Goal: Information Seeking & Learning: Learn about a topic

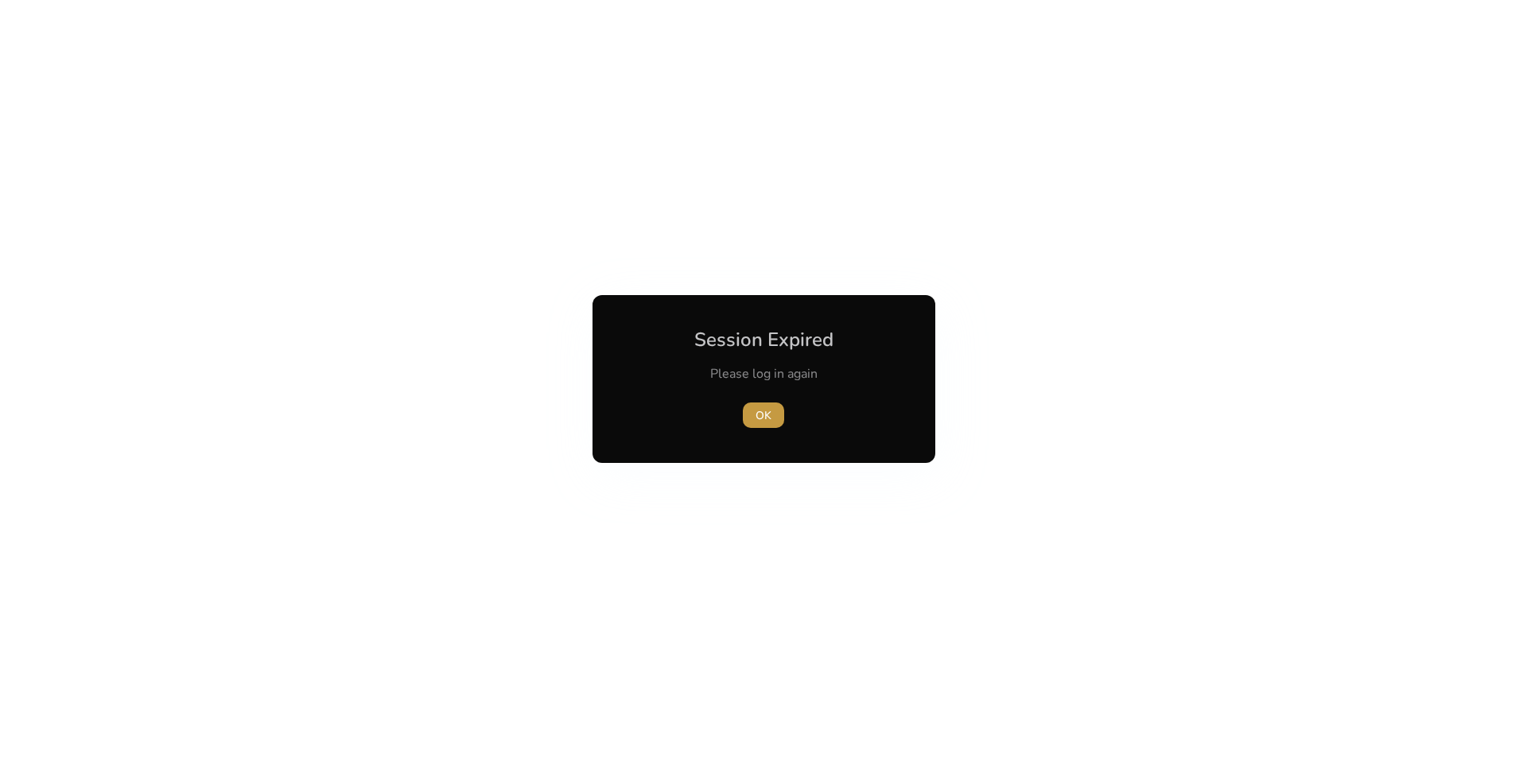
click at [769, 417] on span "OK" at bounding box center [763, 415] width 16 height 17
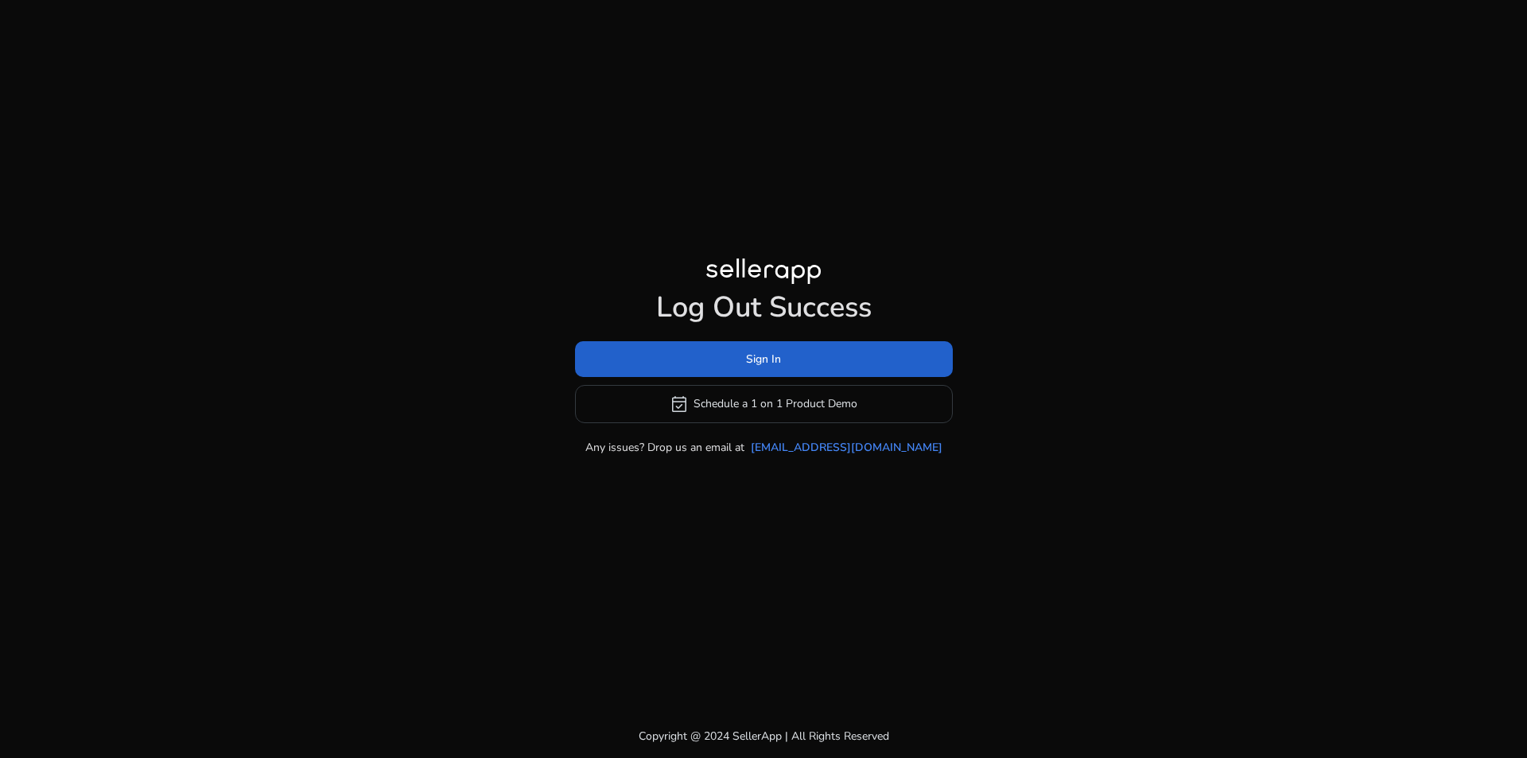
click at [782, 363] on span at bounding box center [764, 359] width 378 height 38
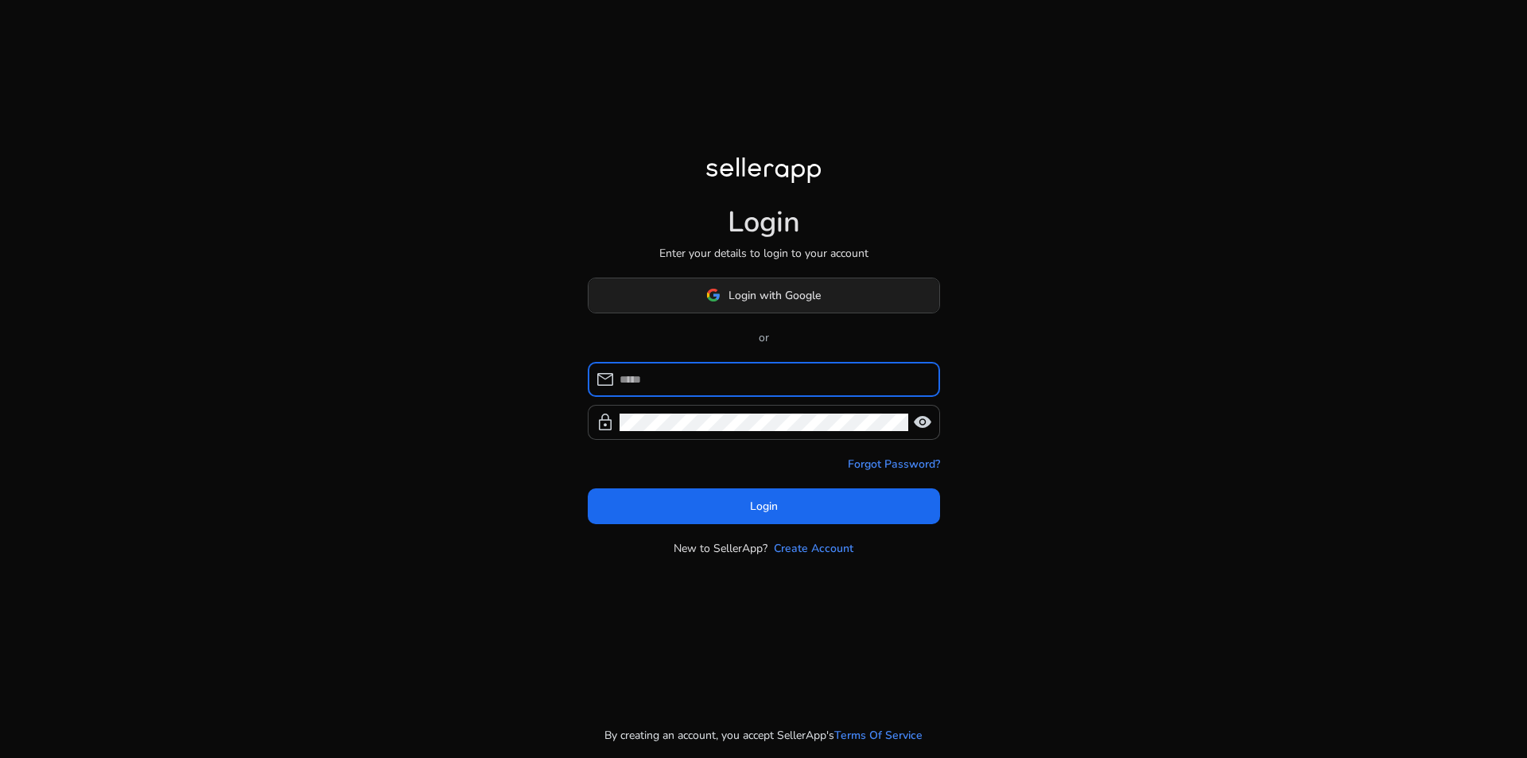
type input "**********"
click at [798, 288] on span "Login with Google" at bounding box center [774, 295] width 92 height 17
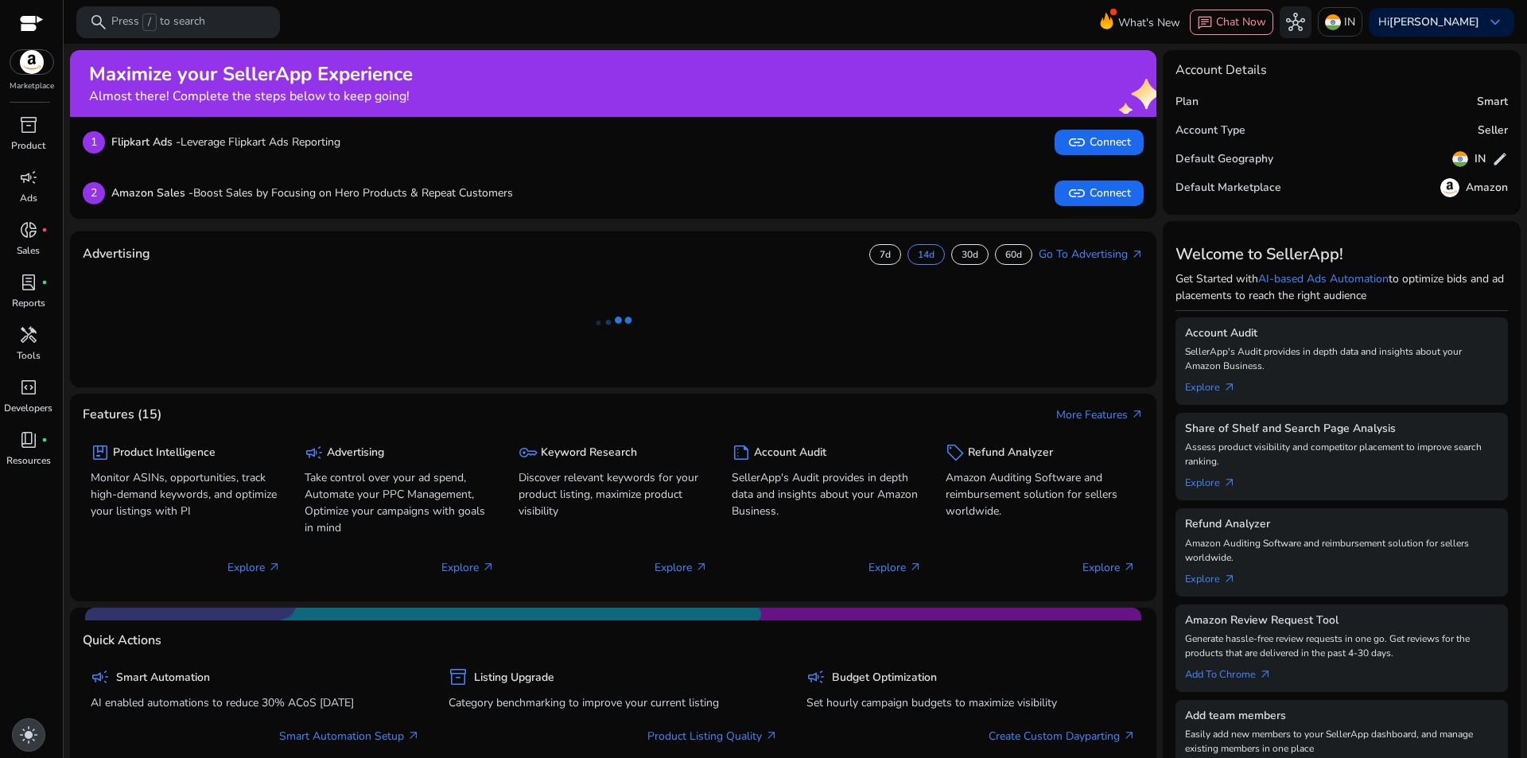
click at [15, 736] on div "light_mode" at bounding box center [28, 734] width 33 height 33
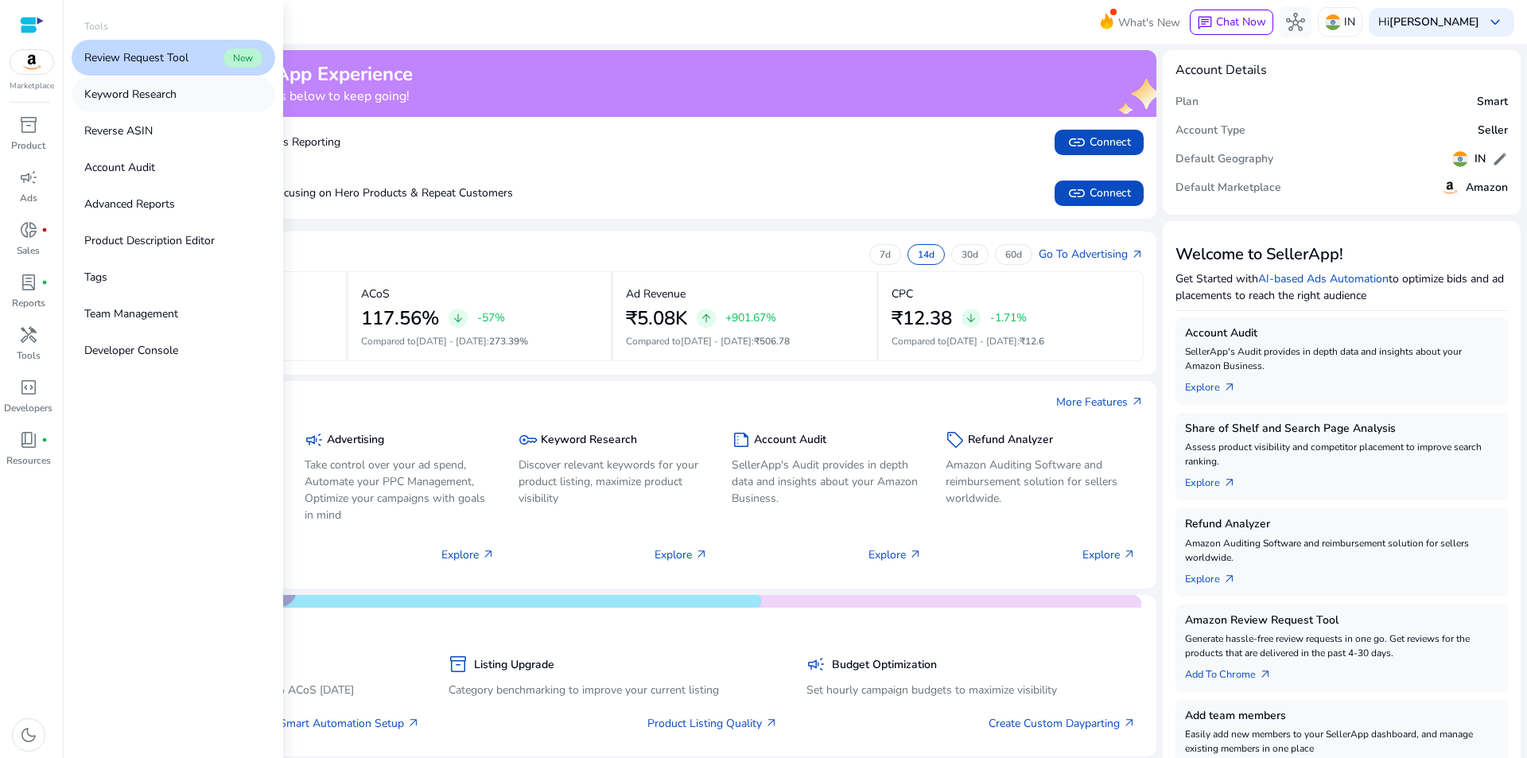
click at [118, 91] on p "Keyword Research" at bounding box center [130, 94] width 92 height 17
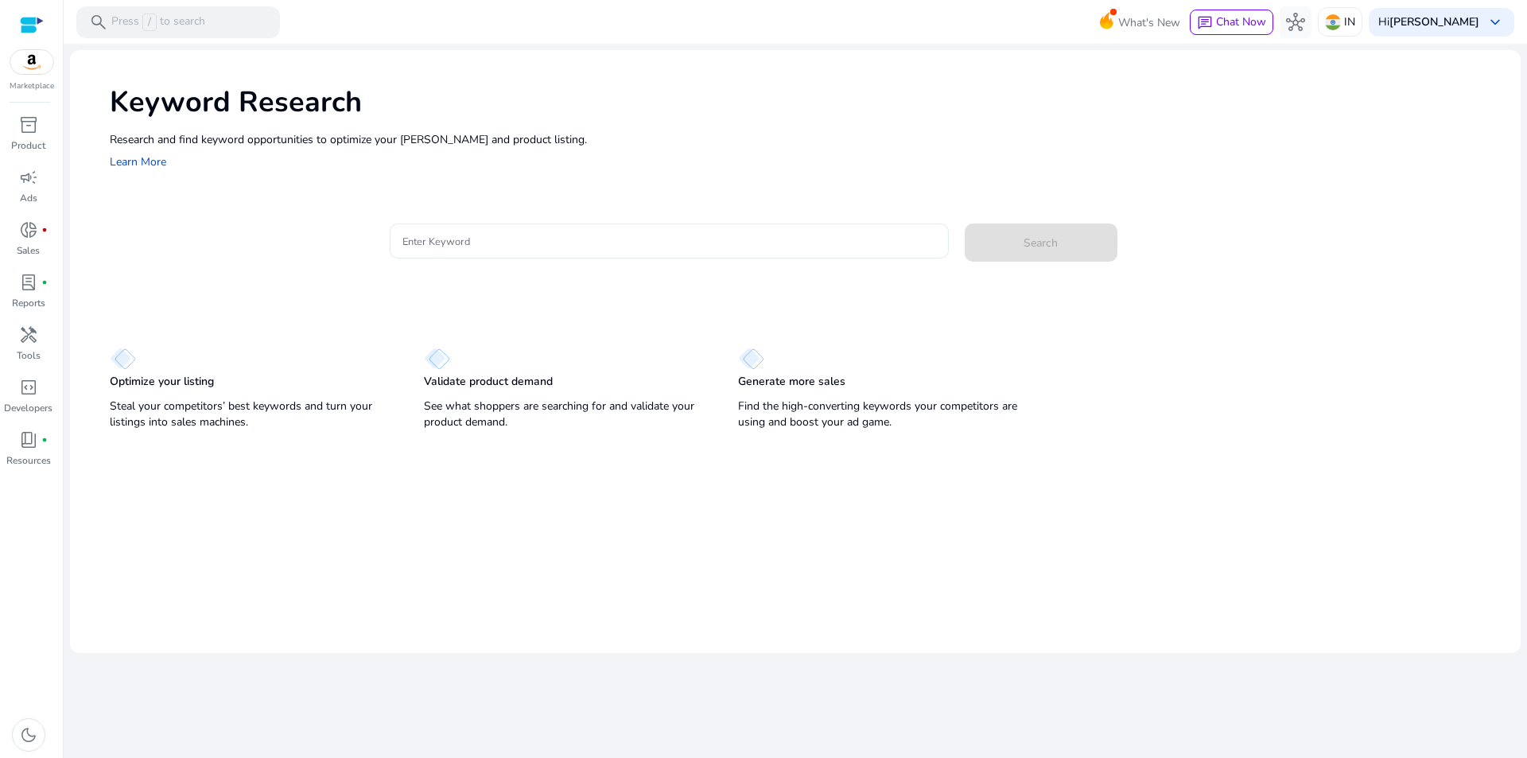
click at [435, 256] on div at bounding box center [669, 240] width 534 height 35
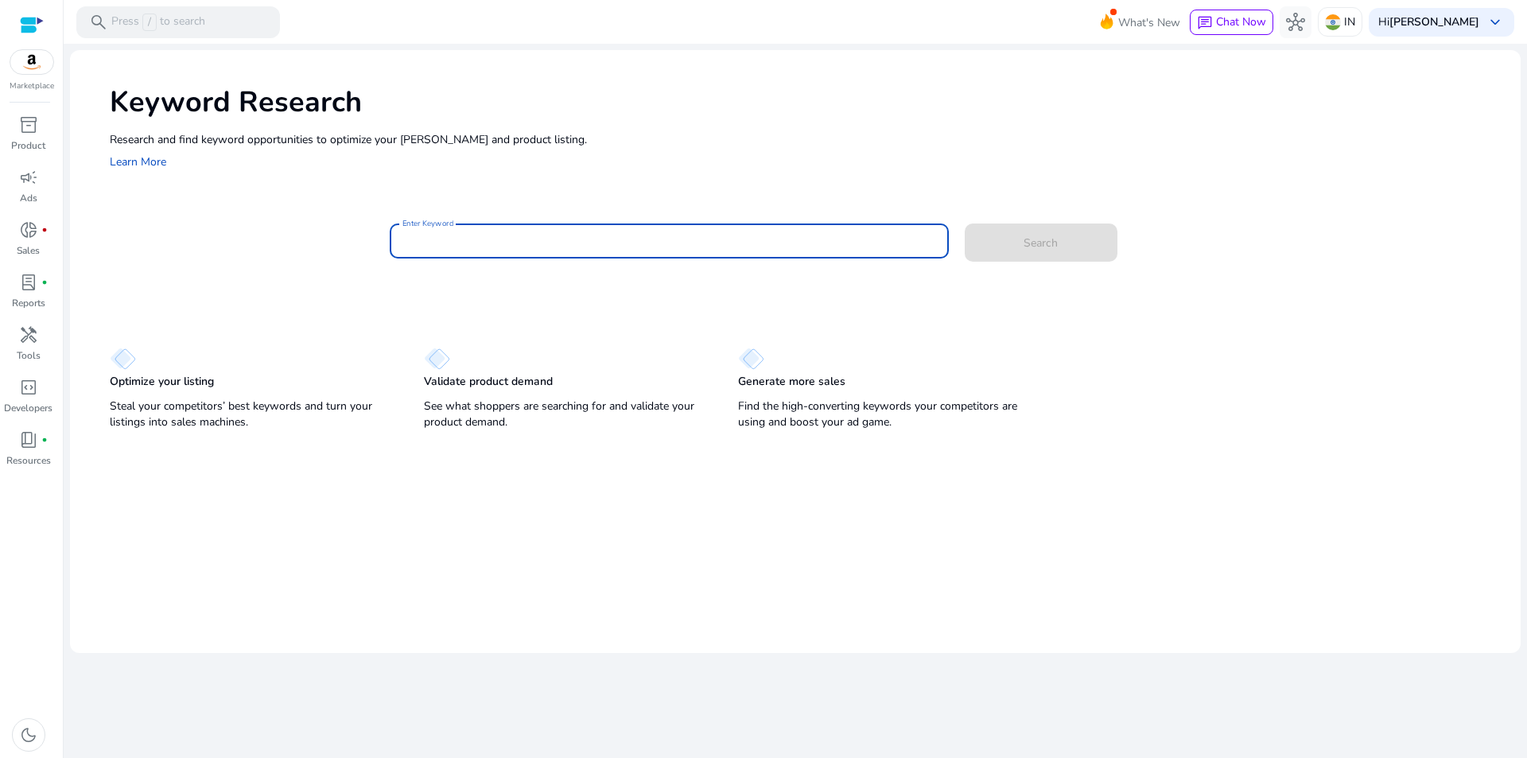
click at [445, 245] on input "Enter Keyword" at bounding box center [669, 240] width 534 height 17
type input "**********"
click at [965, 223] on button "Search" at bounding box center [1041, 242] width 153 height 38
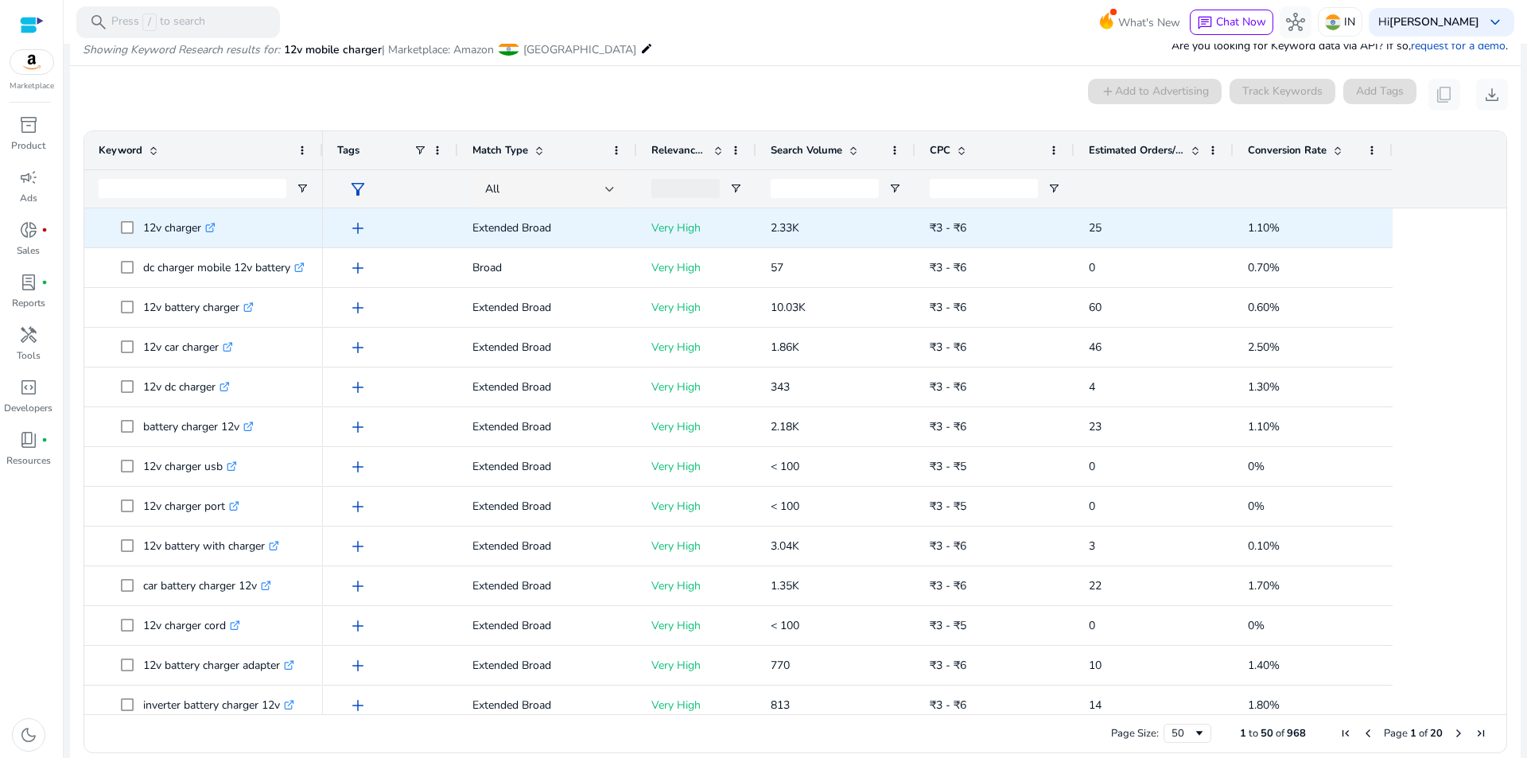
scroll to position [56, 0]
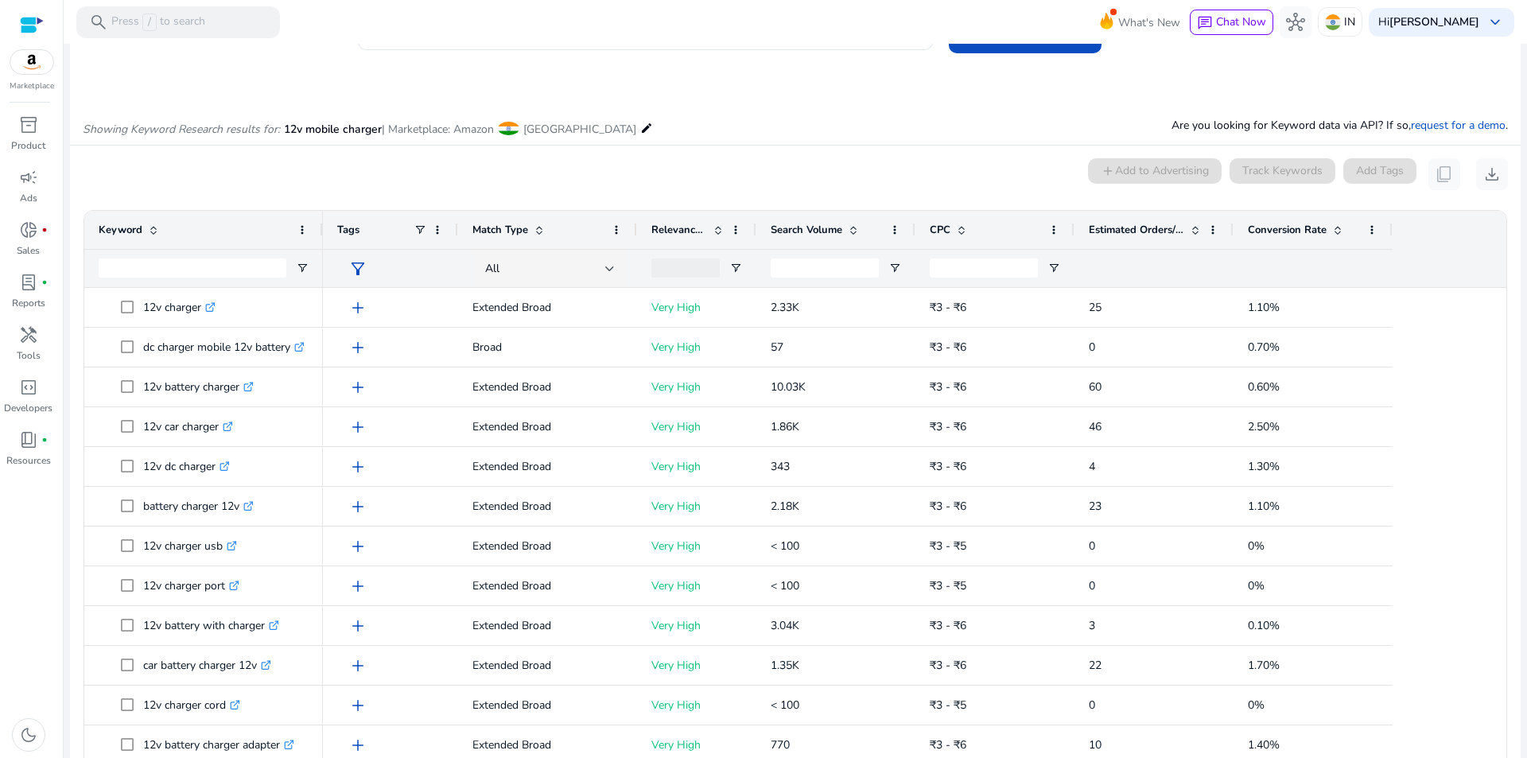
click at [835, 232] on span "Search Volume" at bounding box center [807, 230] width 72 height 14
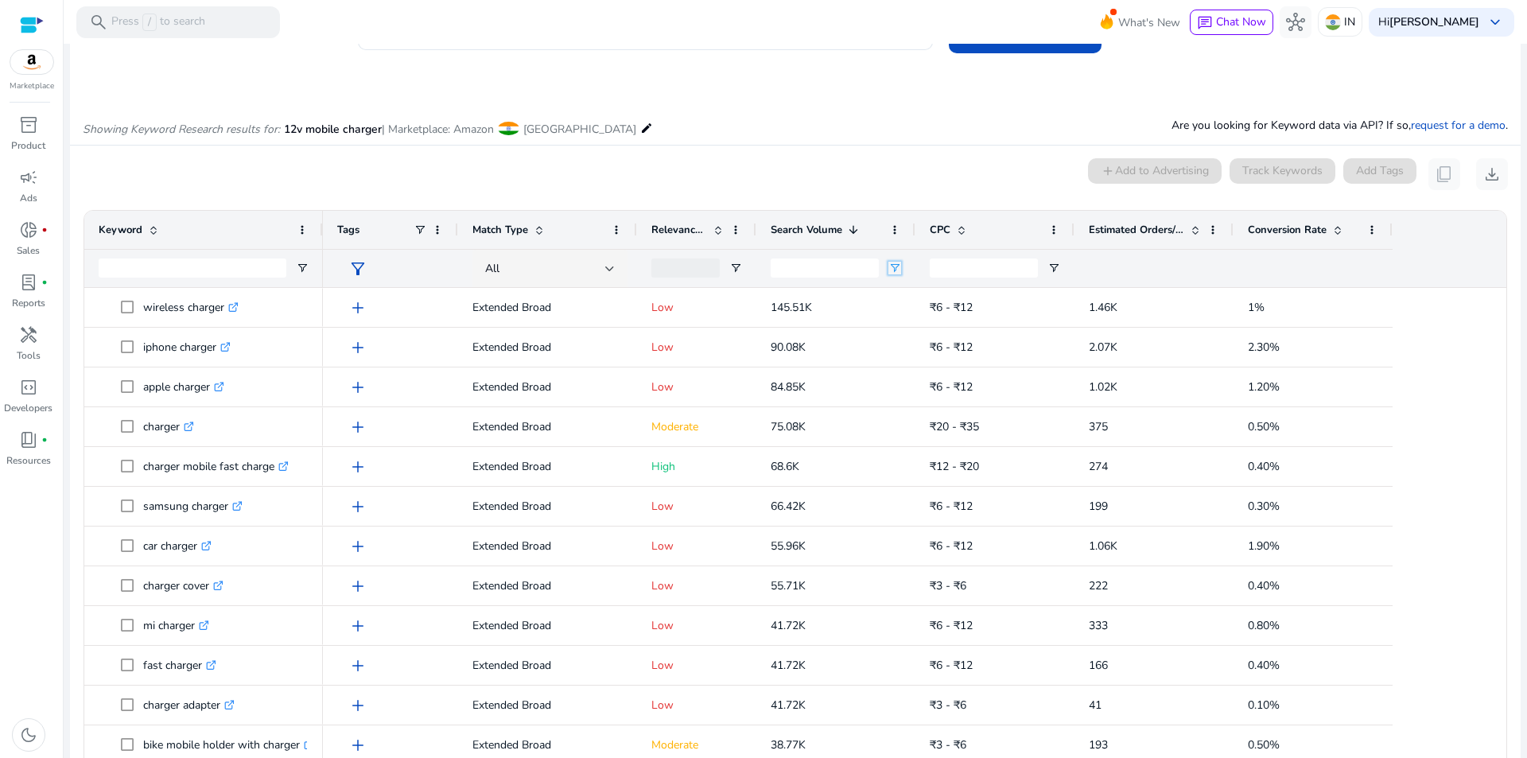
click at [898, 270] on span "Open Filter Menu" at bounding box center [894, 268] width 13 height 13
drag, startPoint x: 728, startPoint y: 174, endPoint x: 705, endPoint y: 215, distance: 46.7
click at [725, 174] on div "0 keyword(s) selected add Add to Advertising Track Keywords Add Tags content_co…" at bounding box center [795, 174] width 1425 height 32
click at [732, 267] on span "Open Filter Menu" at bounding box center [735, 268] width 13 height 13
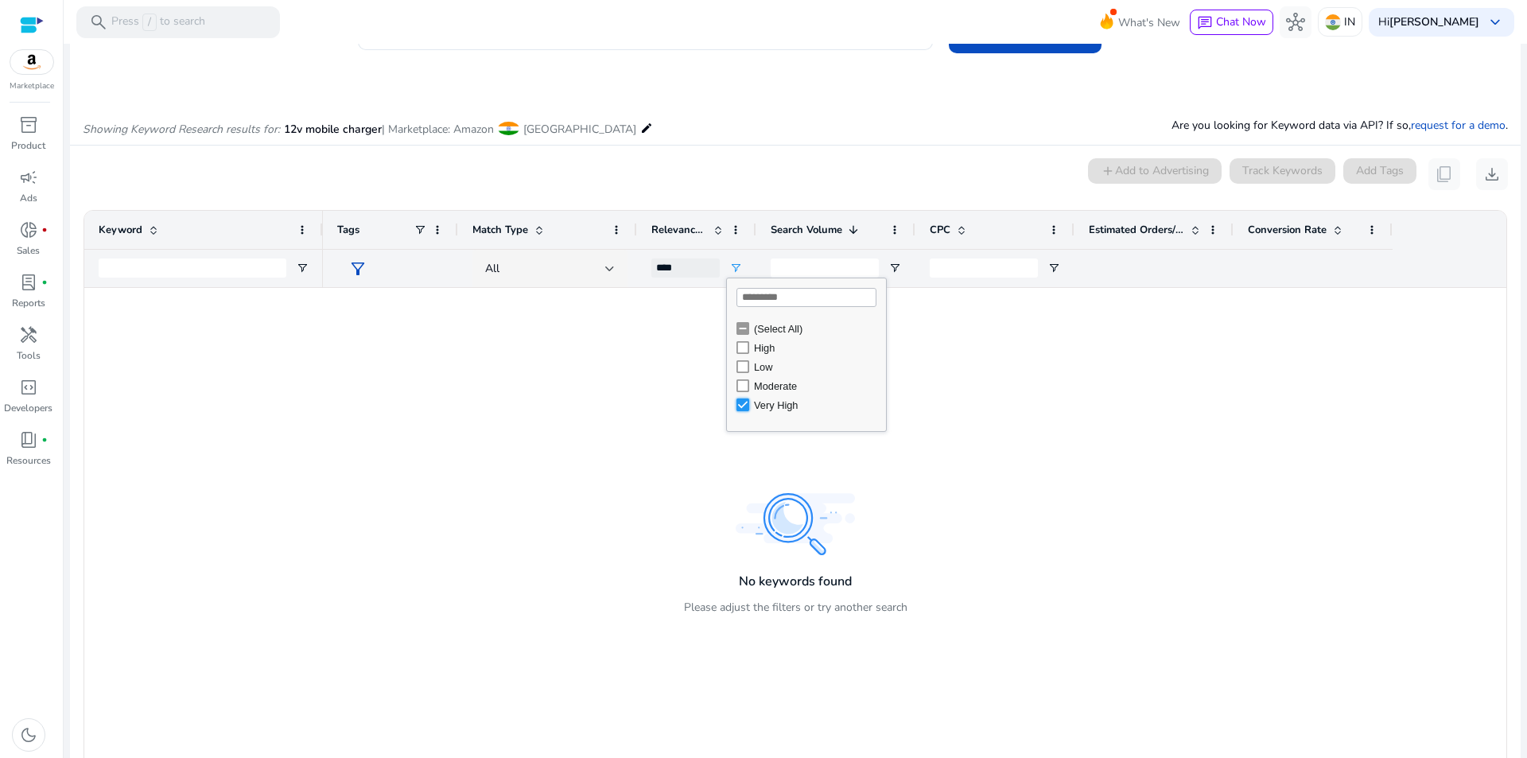
type input "**********"
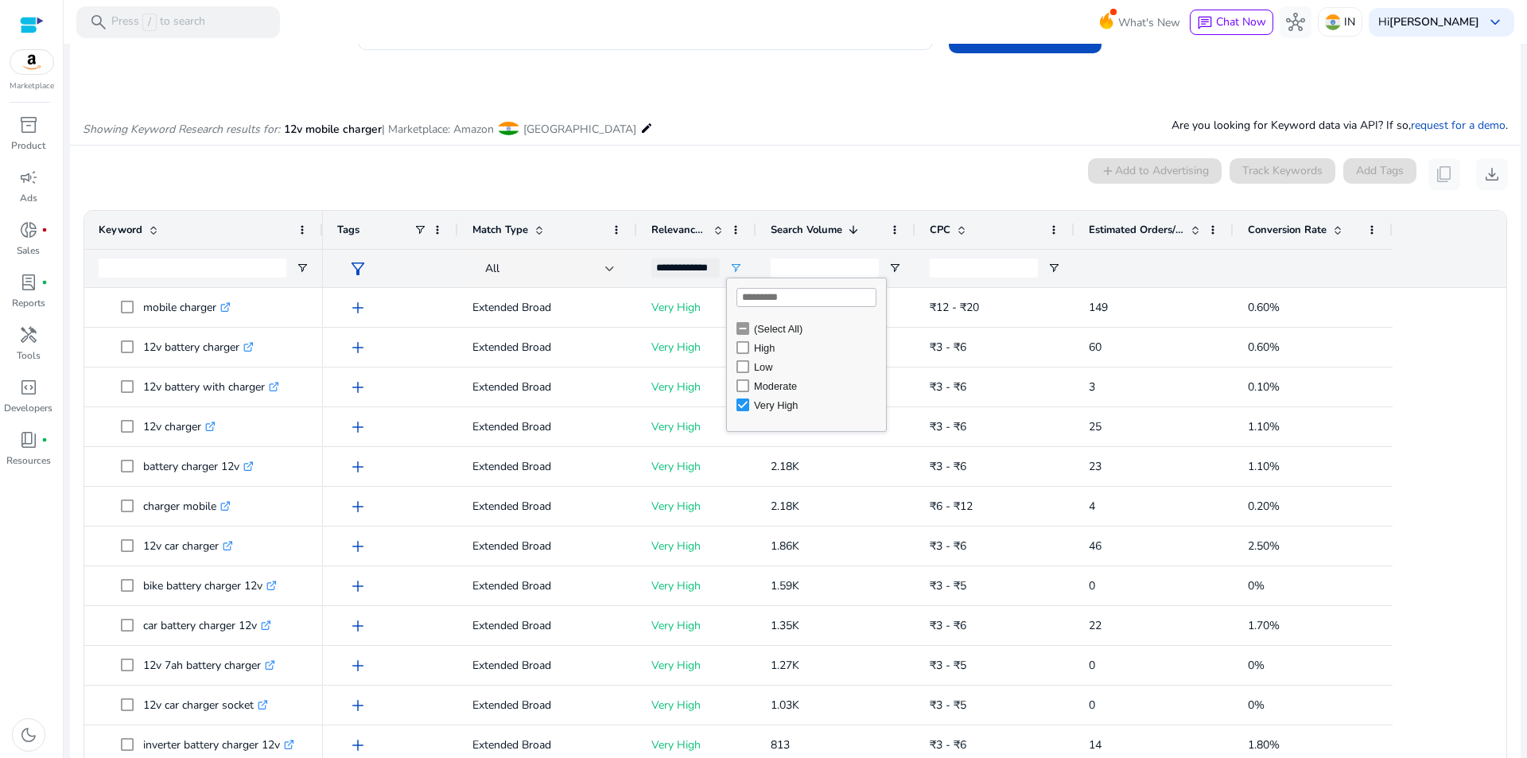
click at [711, 155] on mat-card "0 keyword(s) selected add Add to Advertising Track Keywords Add Tags content_co…" at bounding box center [795, 500] width 1450 height 708
click at [683, 134] on div "Showing Keyword Research results for: 12v mobile charger | Marketplace: Amazon …" at bounding box center [795, 112] width 1450 height 65
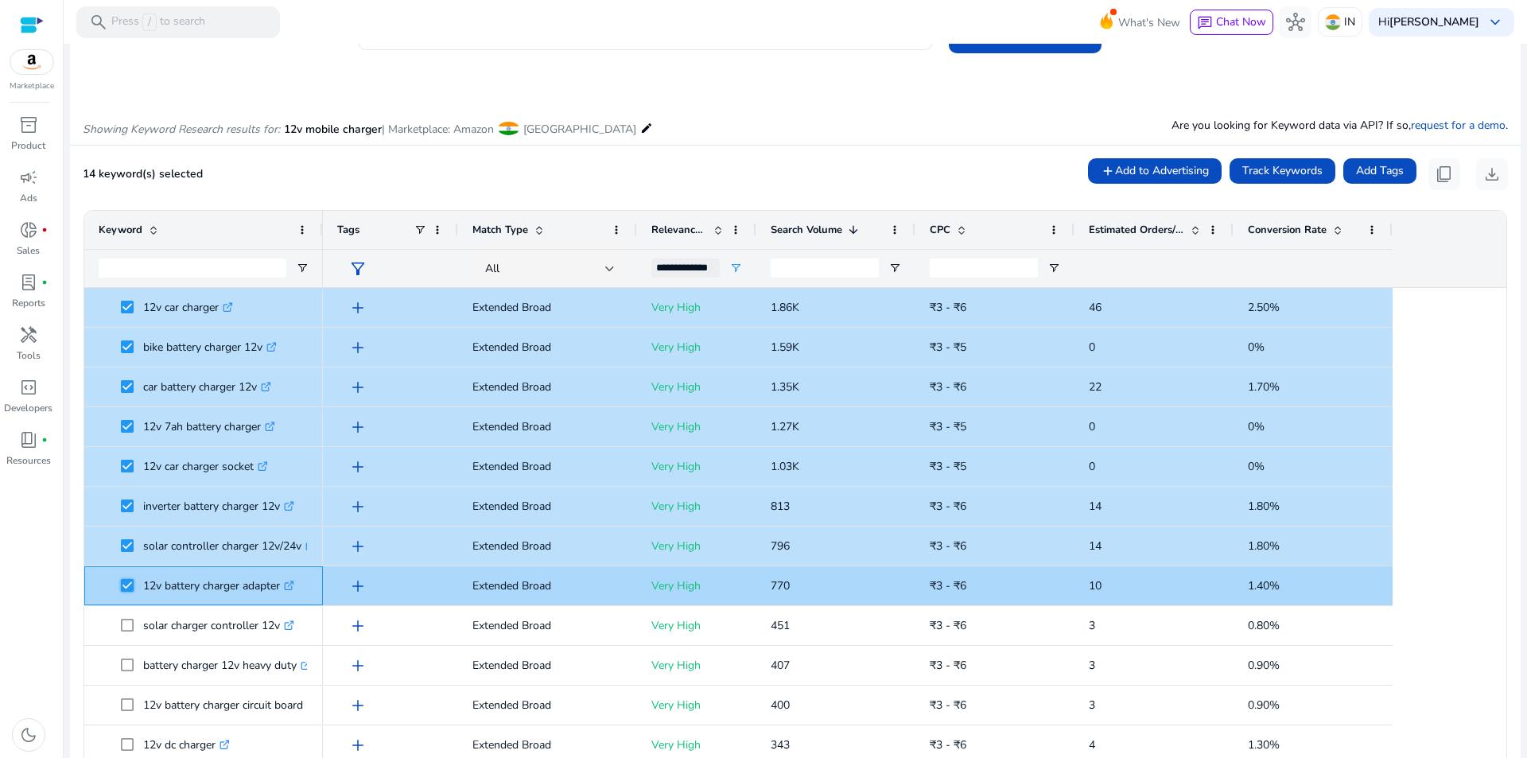
scroll to position [239, 0]
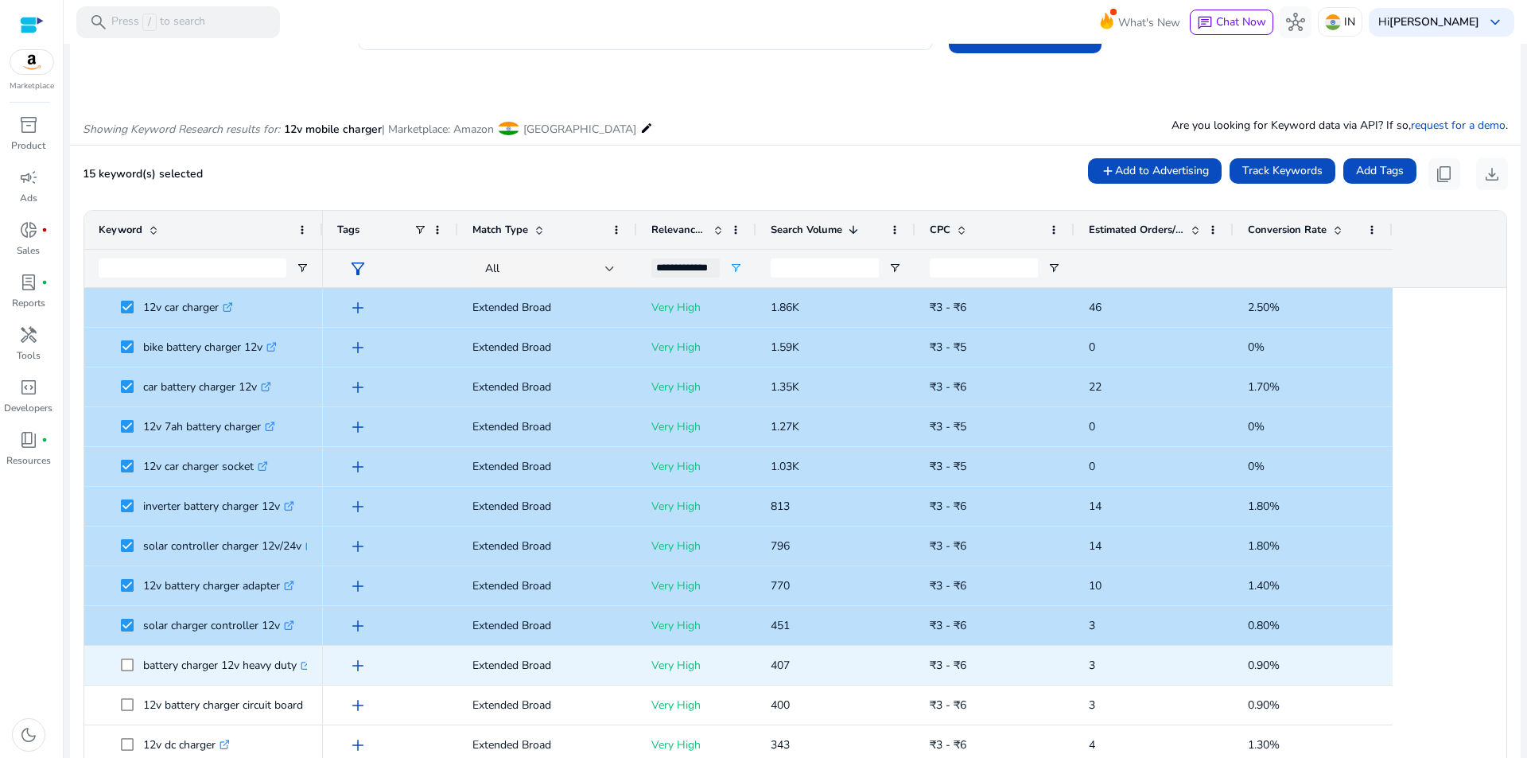
click at [131, 658] on span at bounding box center [132, 665] width 22 height 33
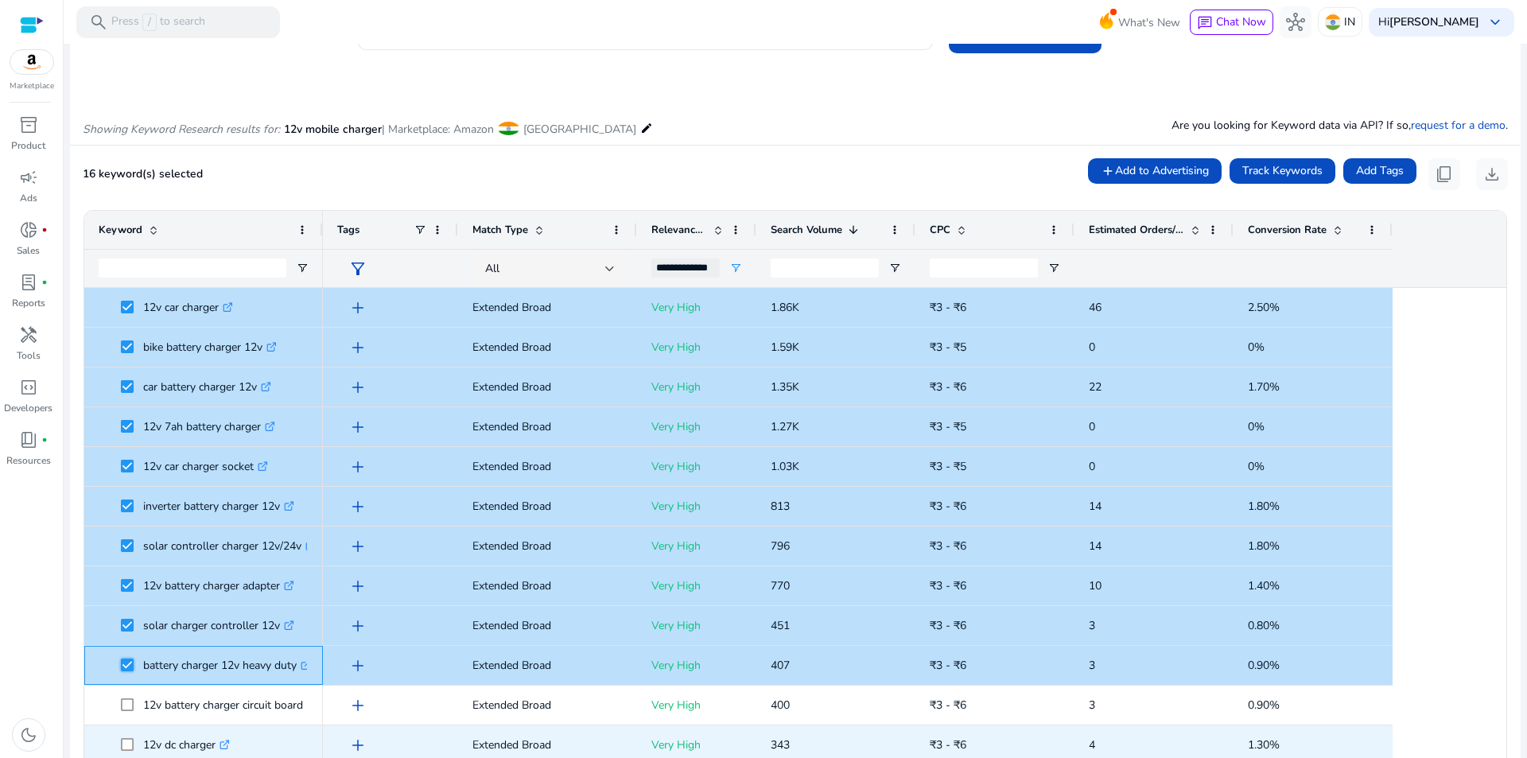
scroll to position [318, 0]
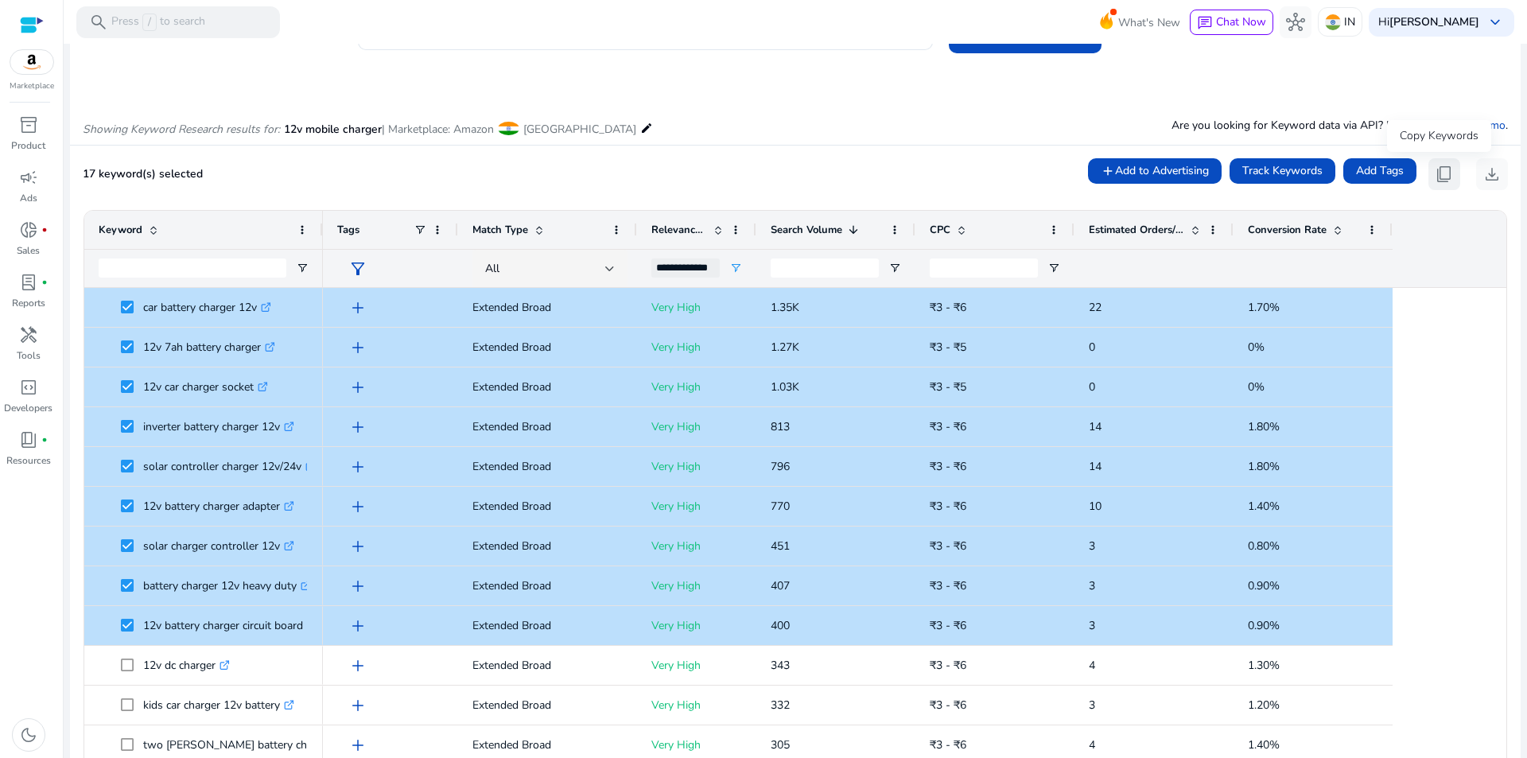
click at [1439, 174] on span "content_copy" at bounding box center [1444, 174] width 19 height 19
click at [1442, 179] on span "content_copy" at bounding box center [1444, 174] width 19 height 19
click at [678, 111] on div "Showing Keyword Research results for: 12v mobile charger | Marketplace: Amazon …" at bounding box center [795, 112] width 1450 height 65
click at [634, 134] on div "Showing Keyword Research results for: 12v mobile charger | Marketplace: Amazon …" at bounding box center [795, 112] width 1450 height 65
